Goal: Use online tool/utility: Utilize a website feature to perform a specific function

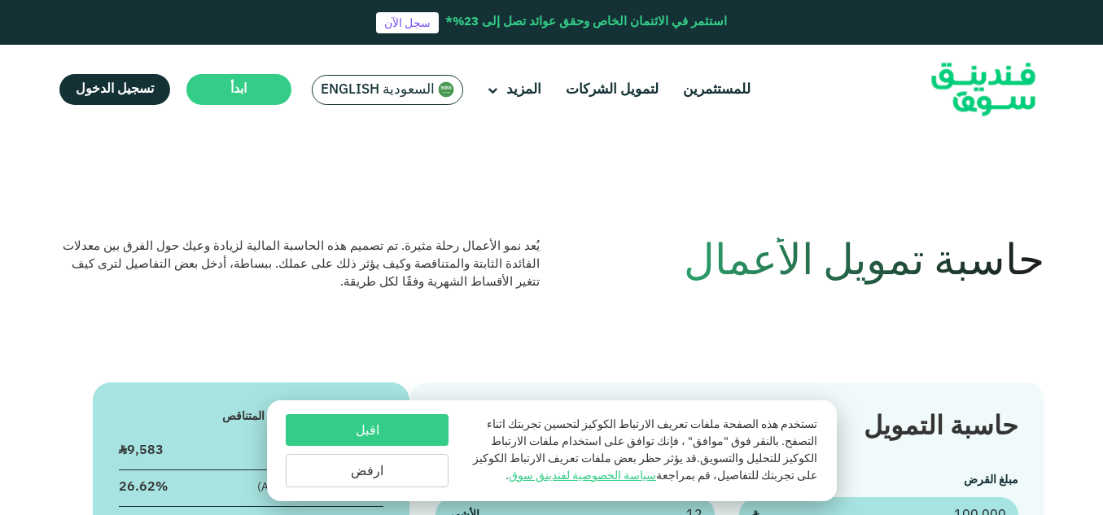
click at [383, 423] on button "اقبل" at bounding box center [367, 430] width 163 height 32
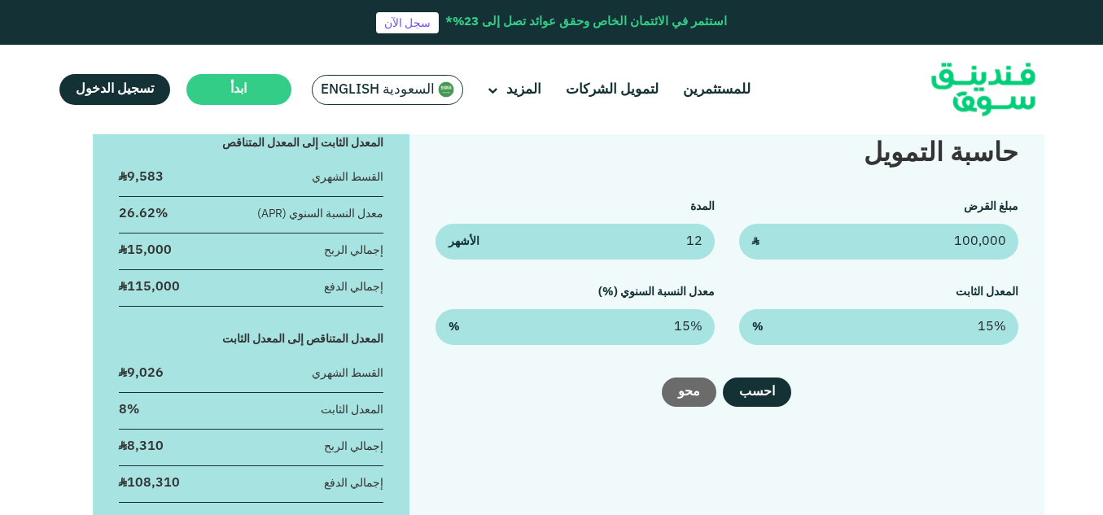
scroll to position [244, 0]
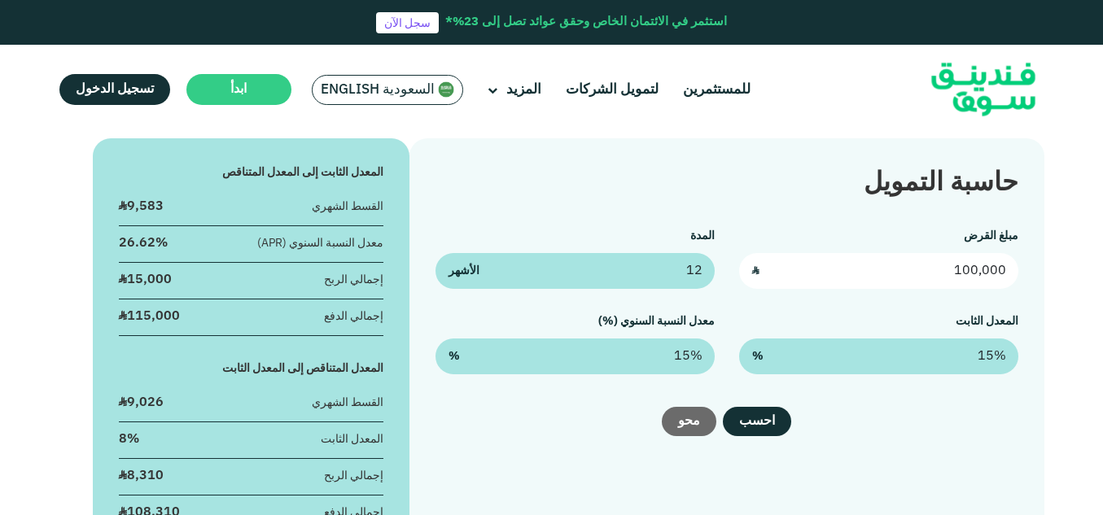
click at [881, 269] on input "100,000" at bounding box center [878, 271] width 279 height 36
drag, startPoint x: 881, startPoint y: 269, endPoint x: 1080, endPoint y: 282, distance: 199.9
click at [1080, 282] on div "حاسبة التمويل مبلغ القرض 100,000 ʢ المدة 12 الأشهر المعدل الثابت 15% % معدل الن…" at bounding box center [551, 352] width 1103 height 428
type input "164,000"
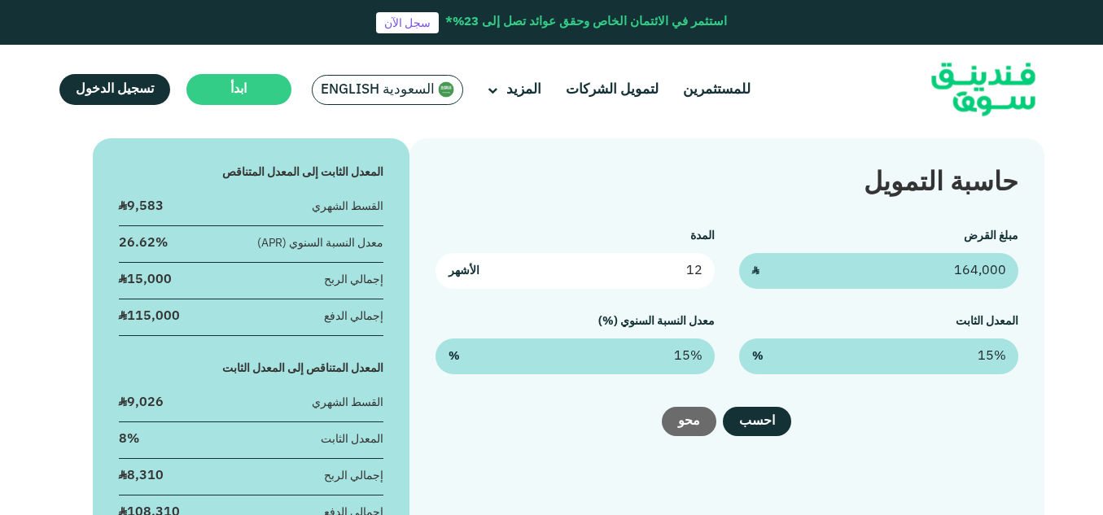
click at [578, 282] on input "12" at bounding box center [575, 271] width 279 height 36
drag, startPoint x: 737, startPoint y: 274, endPoint x: 773, endPoint y: 279, distance: 36.2
click at [773, 279] on div "مبلغ القرض 164,000 ʢ المدة 12 الأشهر المعدل الثابت 15% % معدل النسبة السنوي (%)…" at bounding box center [727, 301] width 582 height 147
type input "60"
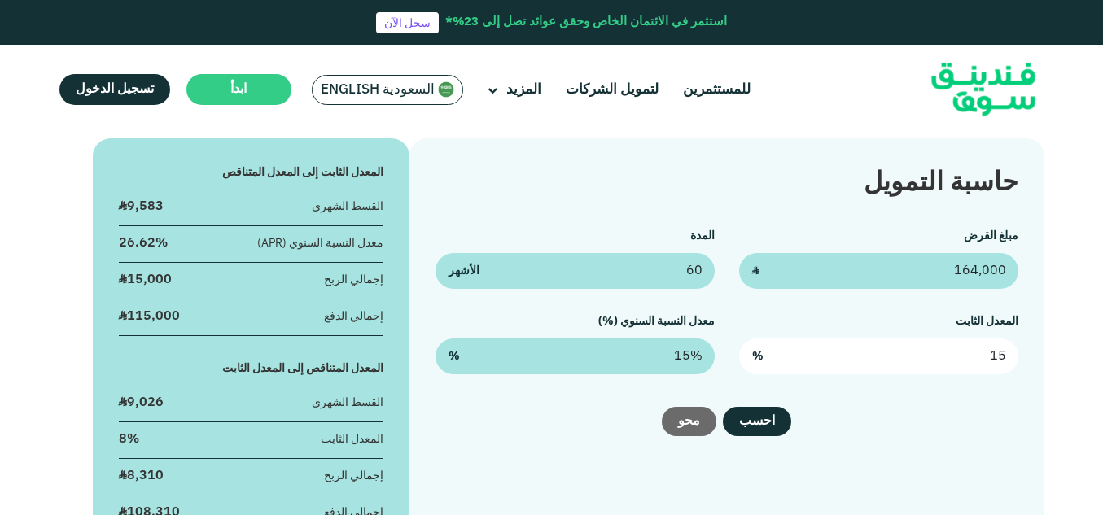
click at [822, 361] on input "15" at bounding box center [878, 357] width 279 height 36
drag, startPoint x: 926, startPoint y: 348, endPoint x: 1050, endPoint y: 354, distance: 123.9
click at [1050, 354] on div "حاسبة التمويل مبلغ القرض 164,000 ʢ المدة 60 الأشهر المعدل الثابت 15 % معدل النس…" at bounding box center [552, 352] width 1010 height 428
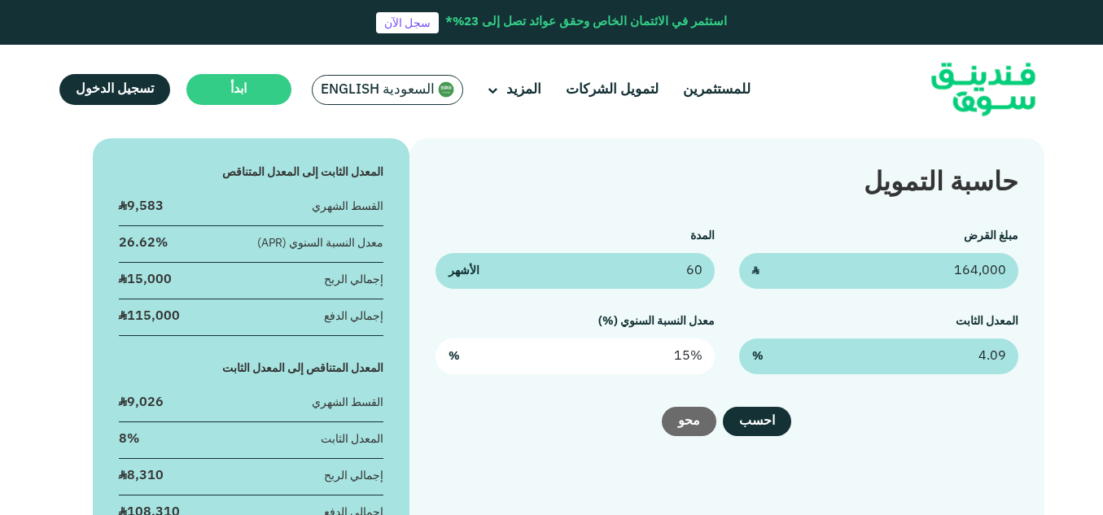
type input "4.09%"
type input "15"
click at [525, 353] on input "15" at bounding box center [575, 357] width 279 height 36
drag, startPoint x: 525, startPoint y: 353, endPoint x: 834, endPoint y: 386, distance: 310.4
click at [834, 386] on div "حاسبة التمويل مبلغ القرض 164,000 ʢ المدة 60 الأشهر المعدل الثابت 4.09% % معدل ا…" at bounding box center [727, 352] width 634 height 428
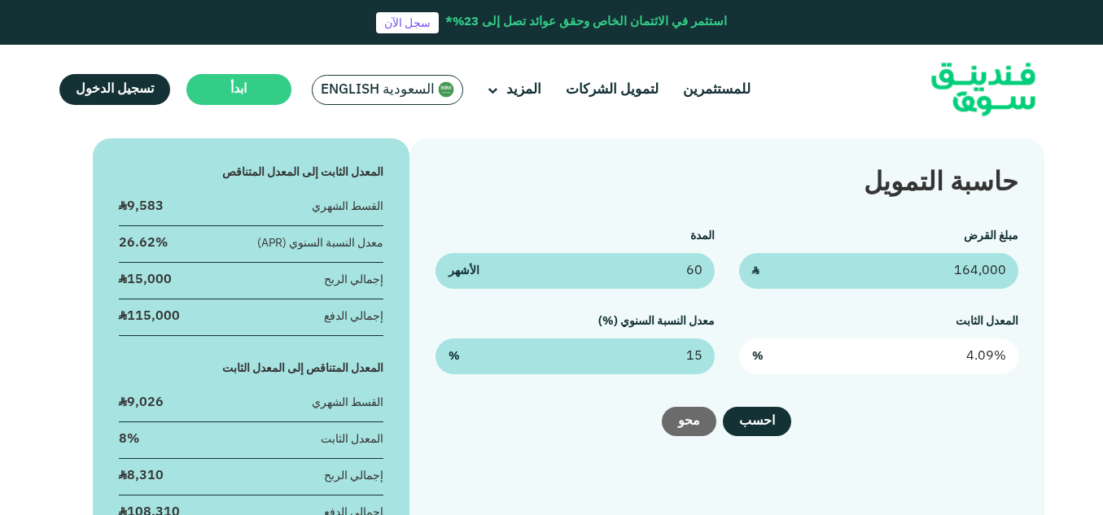
type input "4.09"
type input "15%"
drag, startPoint x: 927, startPoint y: 362, endPoint x: 1036, endPoint y: 340, distance: 110.7
click at [1036, 340] on div "حاسبة التمويل مبلغ القرض 164,000 ʢ المدة 60 الأشهر المعدل الثابت 4.09 % معدل ال…" at bounding box center [727, 352] width 634 height 428
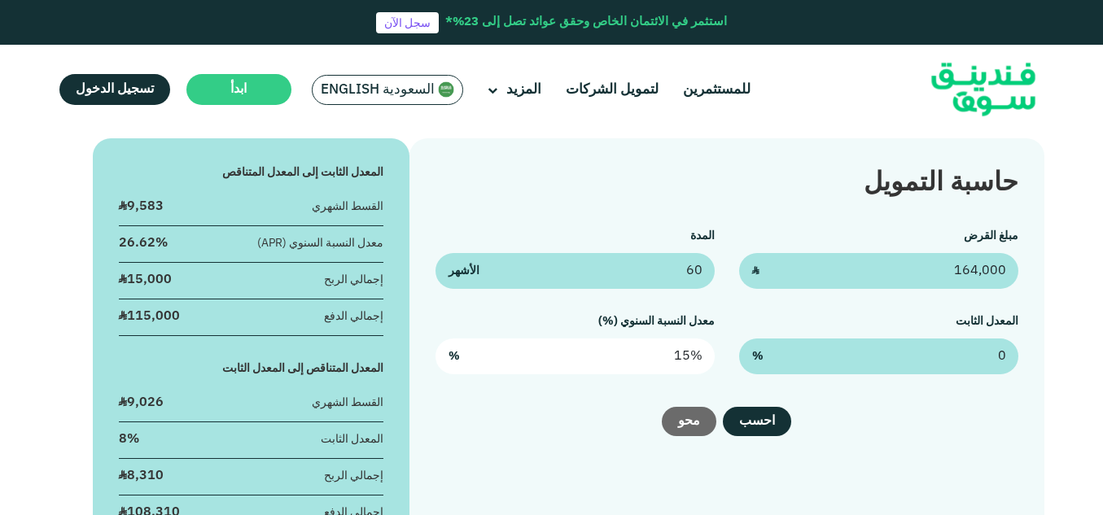
type input "0%"
click at [847, 354] on div "مبلغ القرض 164,000 ʢ المدة 60 الأشهر المعدل الثابت 0% % معدل النسبة السنوي (%) …" at bounding box center [727, 301] width 582 height 147
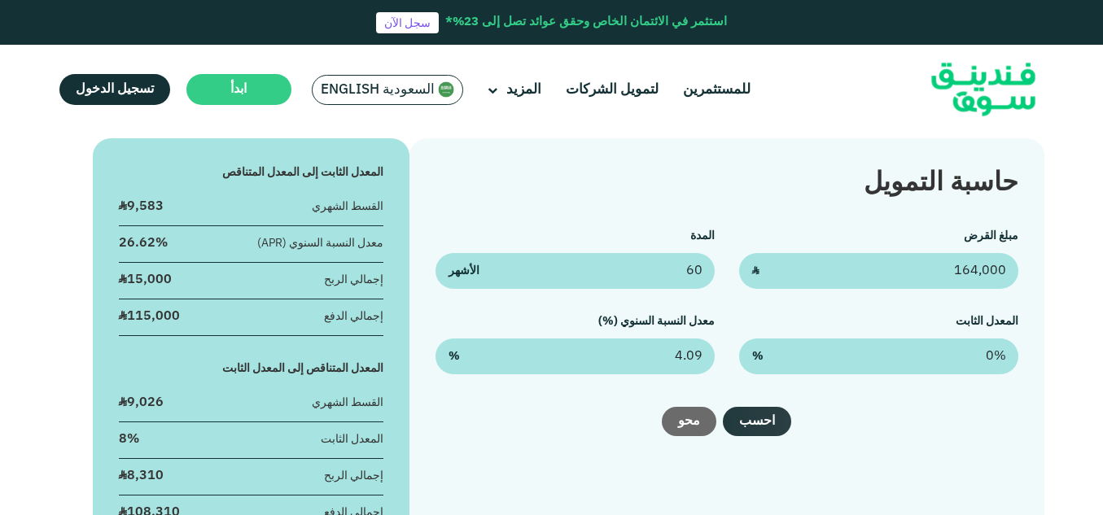
type input "4.09%"
click at [762, 430] on button "احسب" at bounding box center [757, 421] width 68 height 29
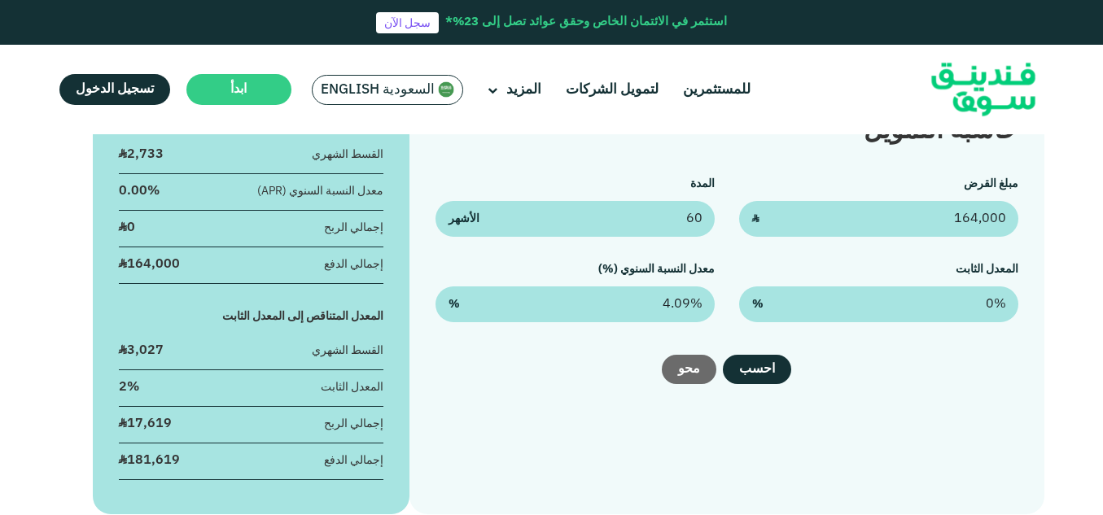
scroll to position [326, 0]
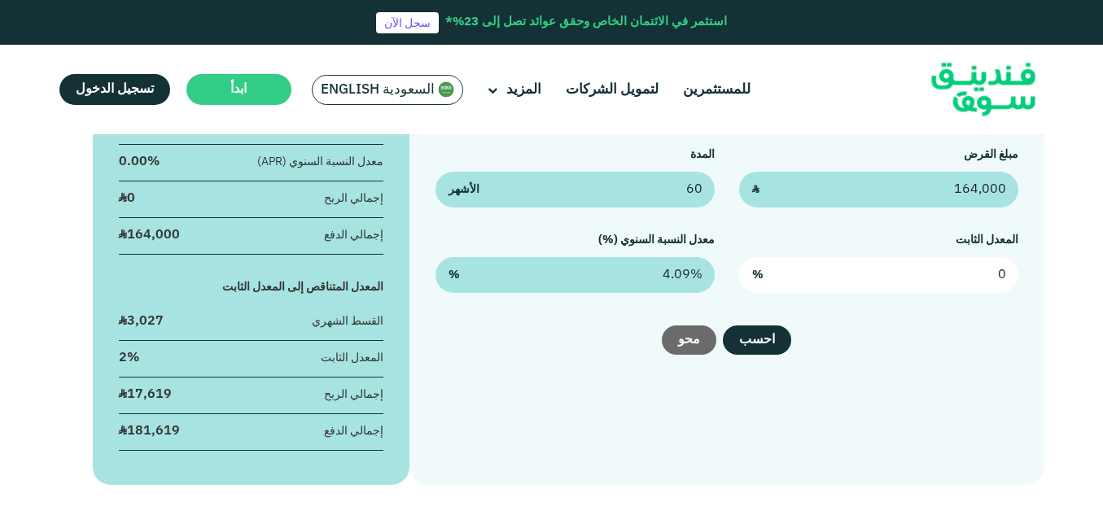
drag, startPoint x: 883, startPoint y: 276, endPoint x: 1054, endPoint y: 274, distance: 171.0
click at [1054, 274] on div "حاسبة التمويل مبلغ القرض 164,000 ʢ المدة 60 الأشهر المعدل الثابت 0 % معدل النسب…" at bounding box center [552, 271] width 1010 height 428
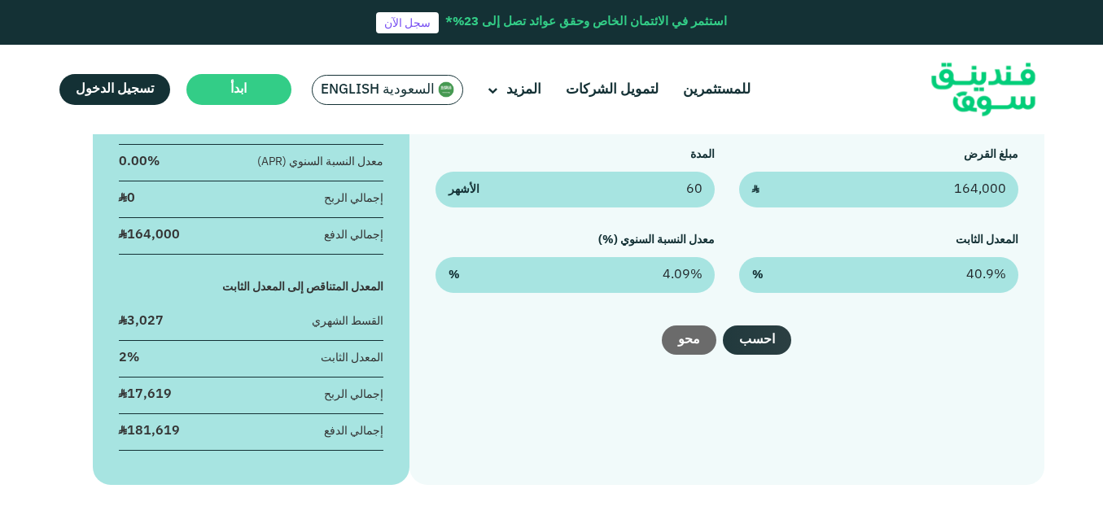
click at [781, 344] on button "احسب" at bounding box center [757, 340] width 68 height 29
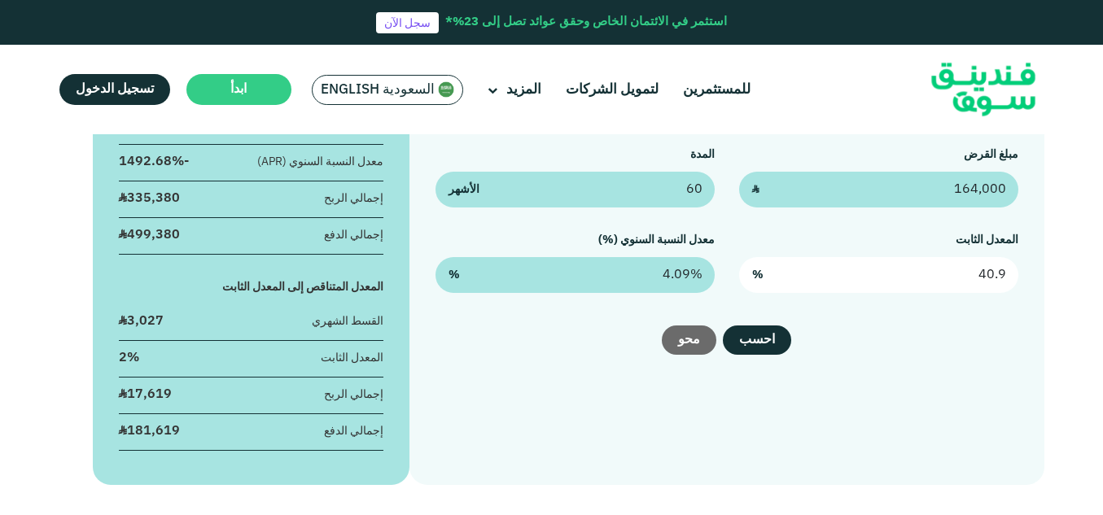
drag, startPoint x: 973, startPoint y: 274, endPoint x: 1023, endPoint y: 277, distance: 49.7
click at [1023, 277] on div "حاسبة التمويل مبلغ القرض 164,000 ʢ المدة 60 الأشهر المعدل الثابت 40.9 % معدل ال…" at bounding box center [727, 271] width 634 height 428
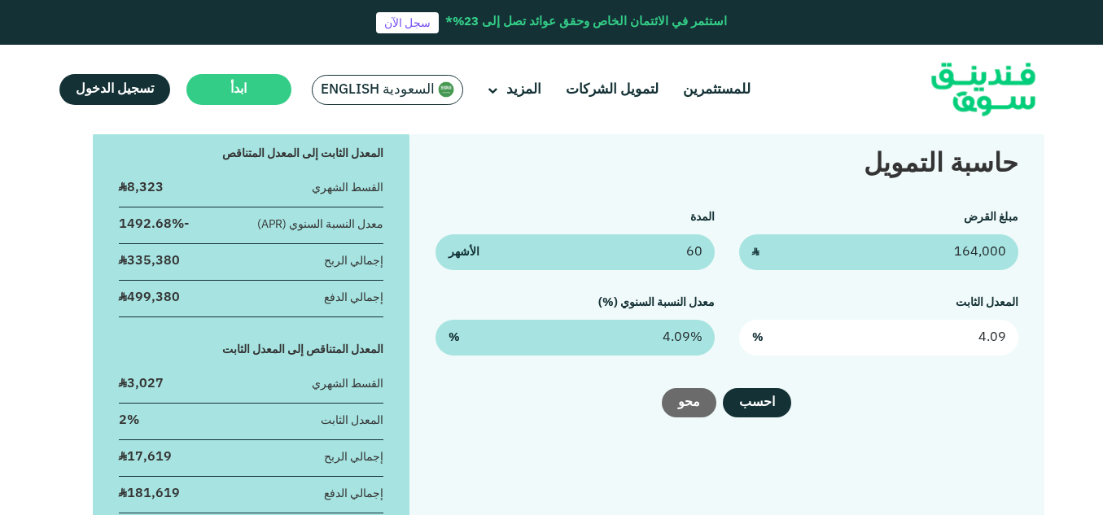
scroll to position [244, 0]
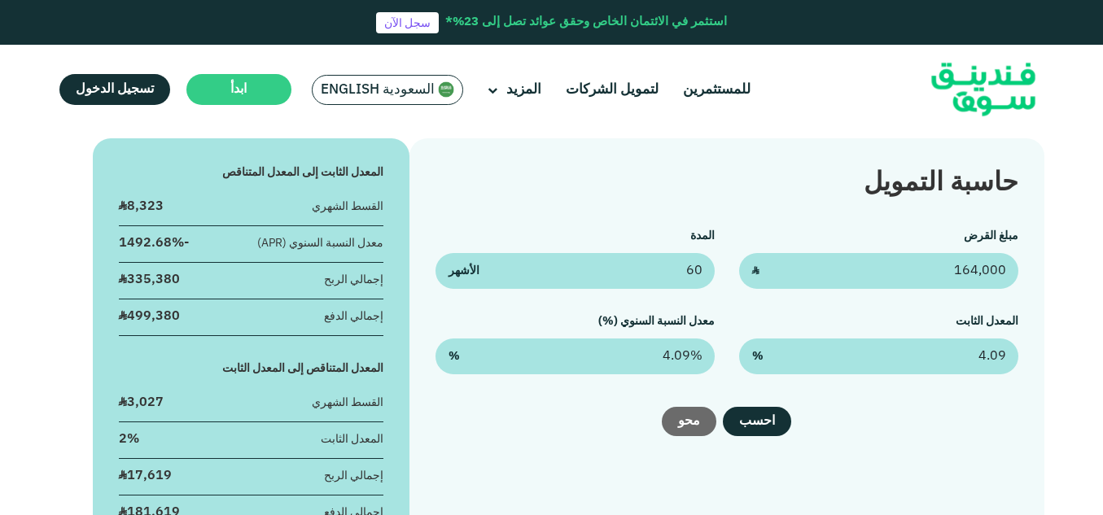
type input "4.09%"
click at [890, 458] on div "حاسبة التمويل مبلغ القرض 164,000 ʢ المدة 60 الأشهر المعدل الثابت 4.09% % معدل ا…" at bounding box center [727, 352] width 634 height 428
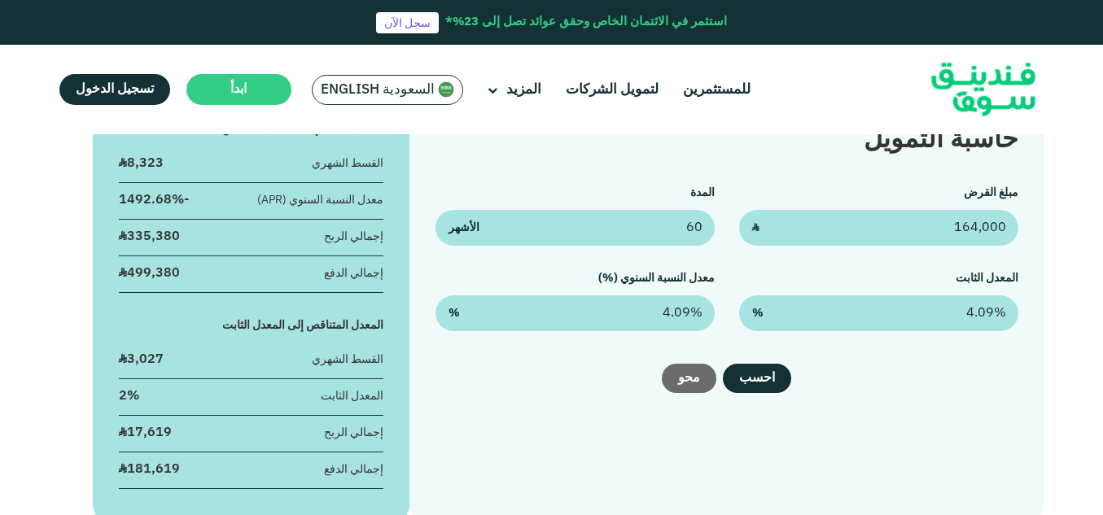
scroll to position [326, 0]
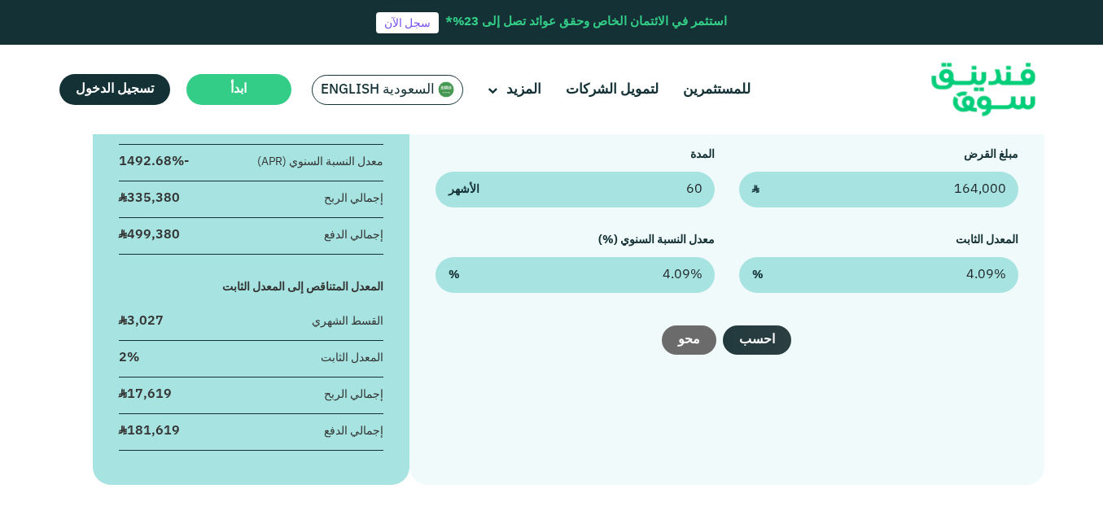
click at [757, 326] on button "احسب" at bounding box center [757, 340] width 68 height 29
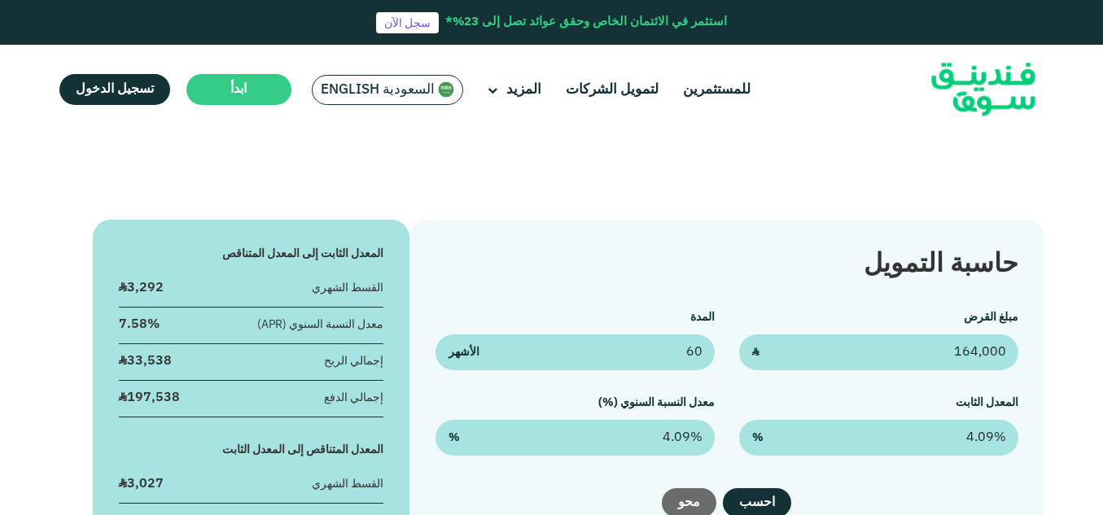
scroll to position [244, 0]
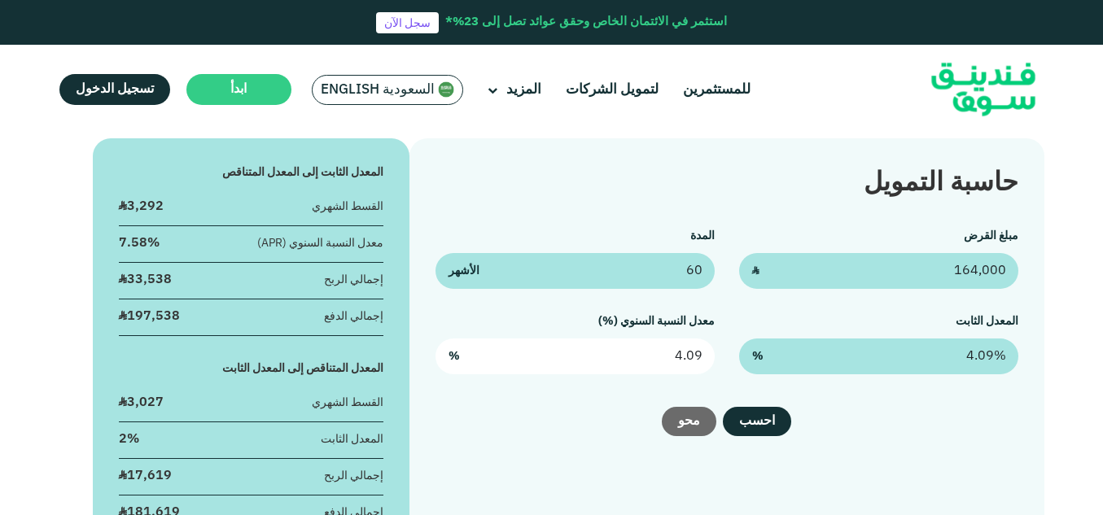
drag, startPoint x: 629, startPoint y: 362, endPoint x: 824, endPoint y: 397, distance: 198.7
click at [824, 397] on div "حاسبة التمويل مبلغ القرض 164,000 ʢ المدة 60 الأشهر المعدل الثابت 4.09% % معدل ا…" at bounding box center [727, 352] width 634 height 428
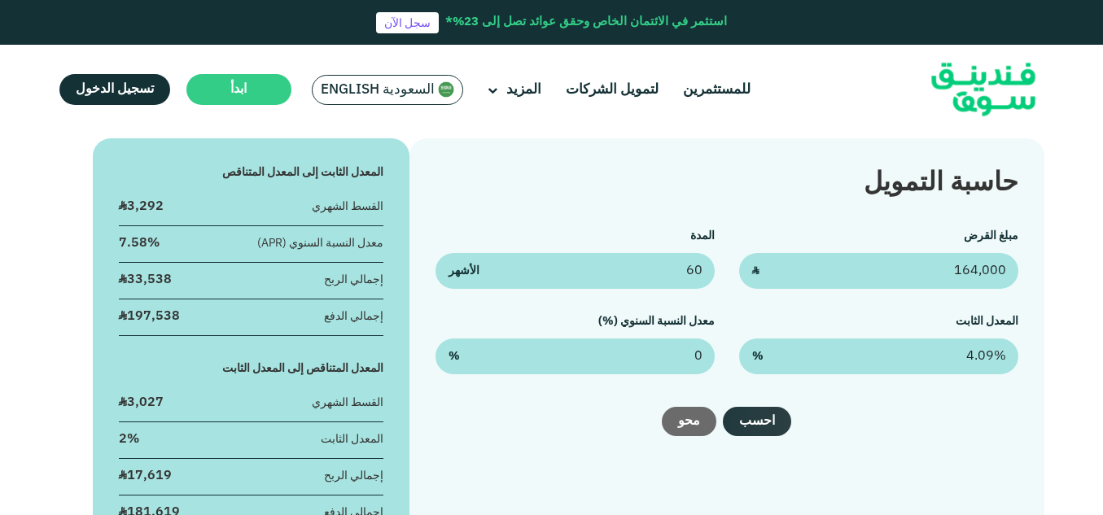
type input "0%"
click at [769, 434] on button "احسب" at bounding box center [757, 421] width 68 height 29
click at [783, 423] on button "احسب" at bounding box center [757, 421] width 68 height 29
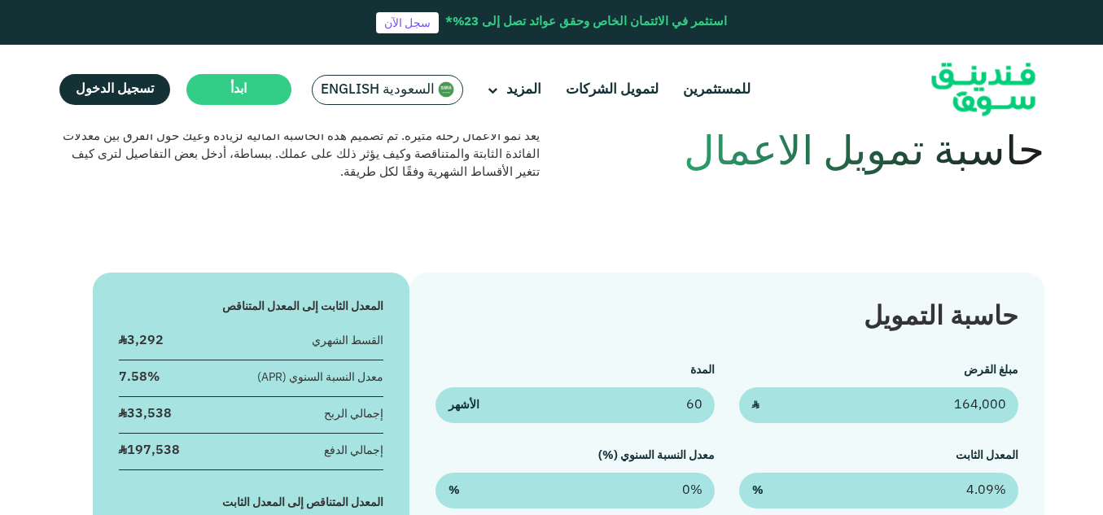
scroll to position [0, 0]
